Goal: Task Accomplishment & Management: Manage account settings

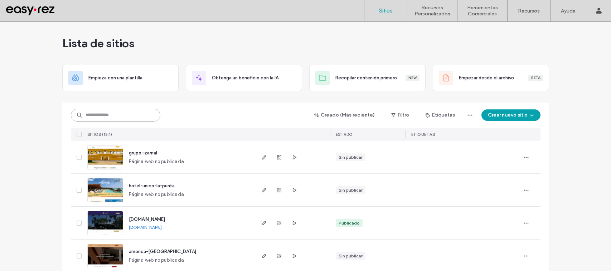
click at [120, 117] on input at bounding box center [115, 115] width 89 height 13
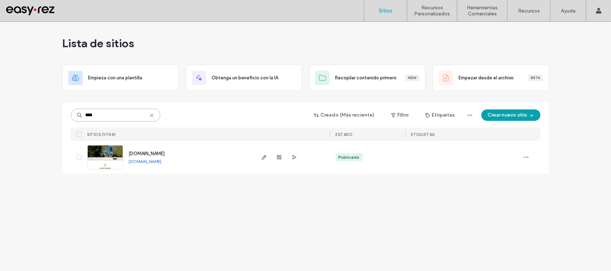
type input "****"
click at [149, 154] on span "[DOMAIN_NAME]" at bounding box center [147, 153] width 36 height 5
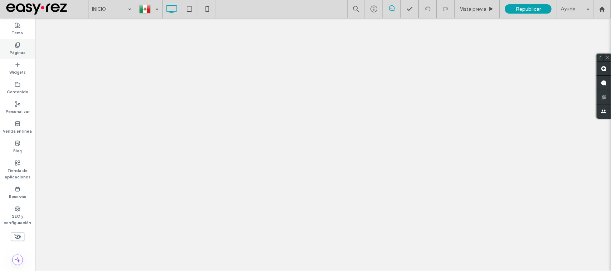
click at [11, 52] on label "Páginas" at bounding box center [18, 52] width 16 height 8
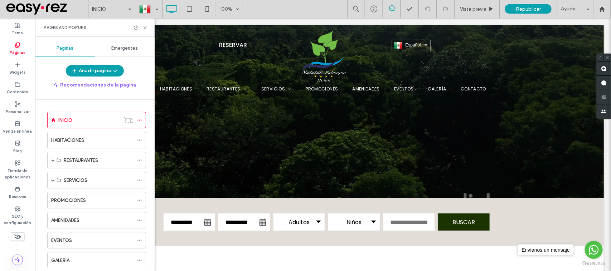
click at [115, 49] on span "Emergentes" at bounding box center [125, 48] width 26 height 6
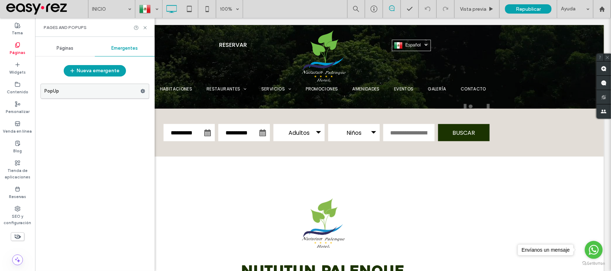
scroll to position [89, 0]
click at [142, 92] on use at bounding box center [143, 91] width 5 height 4
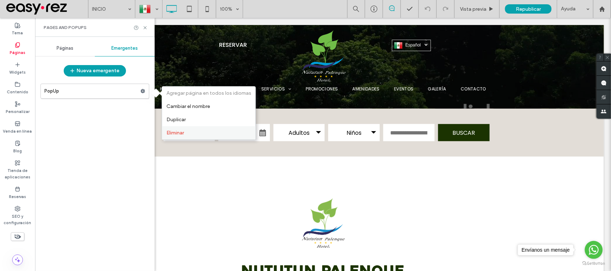
click at [189, 133] on label "Eliminar" at bounding box center [208, 133] width 85 height 6
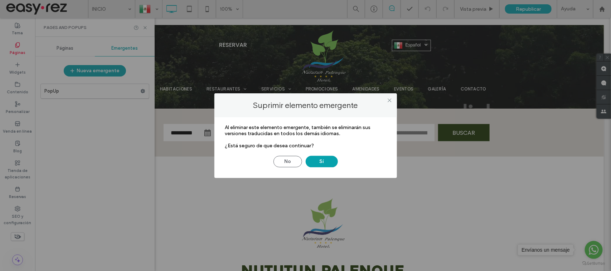
click at [189, 133] on div "Suprimir elemento emergente Al eliminar este elemento emergente, también se eli…" at bounding box center [305, 135] width 611 height 271
click at [326, 167] on button "Sí" at bounding box center [322, 161] width 32 height 11
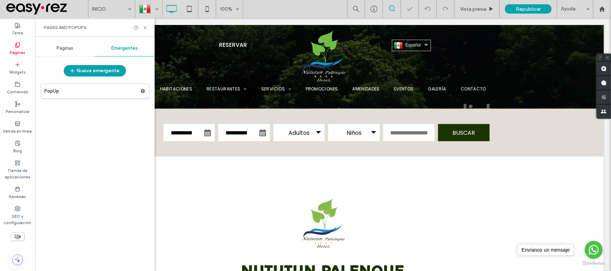
click at [146, 26] on icon at bounding box center [144, 27] width 5 height 5
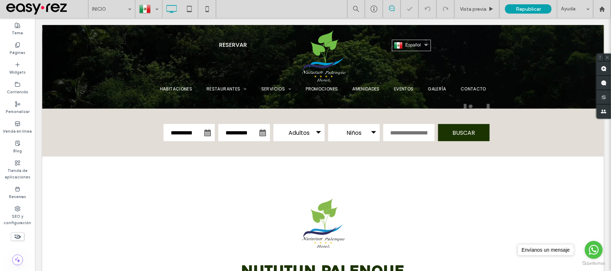
click at [519, 8] on span "Republicar" at bounding box center [528, 9] width 25 height 6
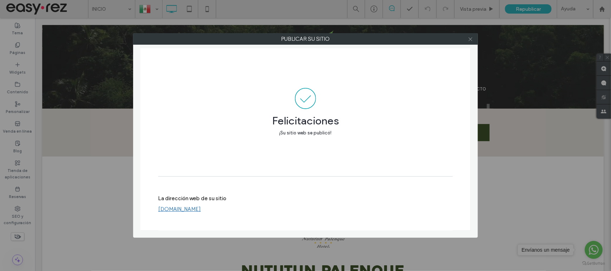
click at [471, 40] on use at bounding box center [470, 39] width 4 height 4
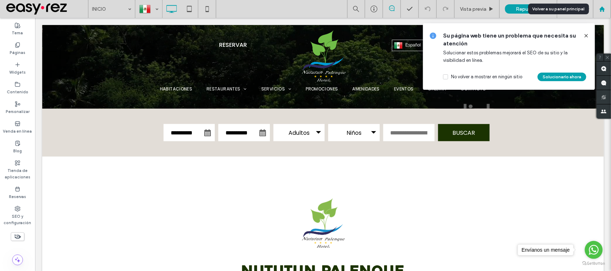
click at [603, 13] on div at bounding box center [602, 9] width 18 height 18
